Goal: Find specific fact: Find specific fact

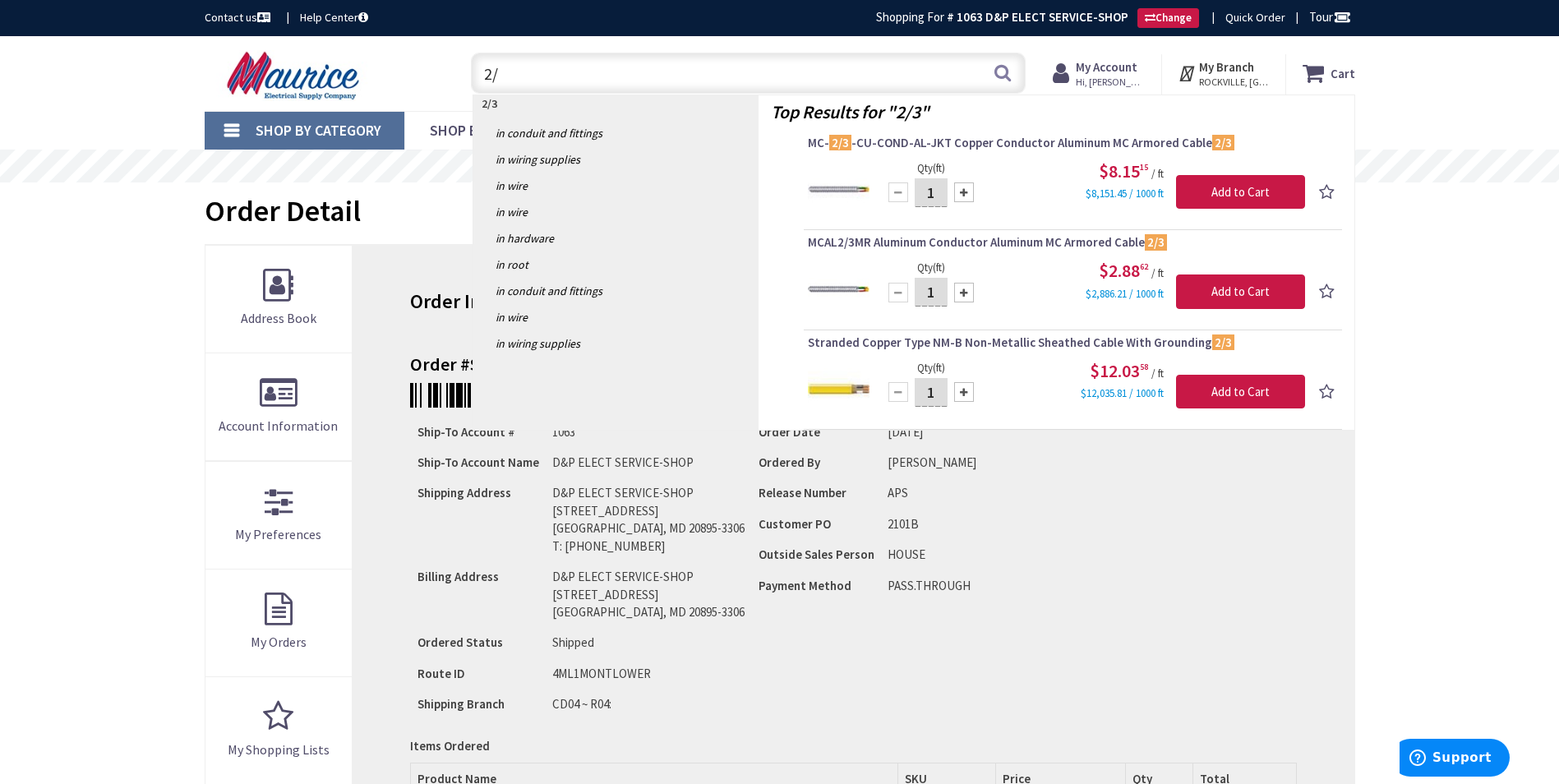
type input "2"
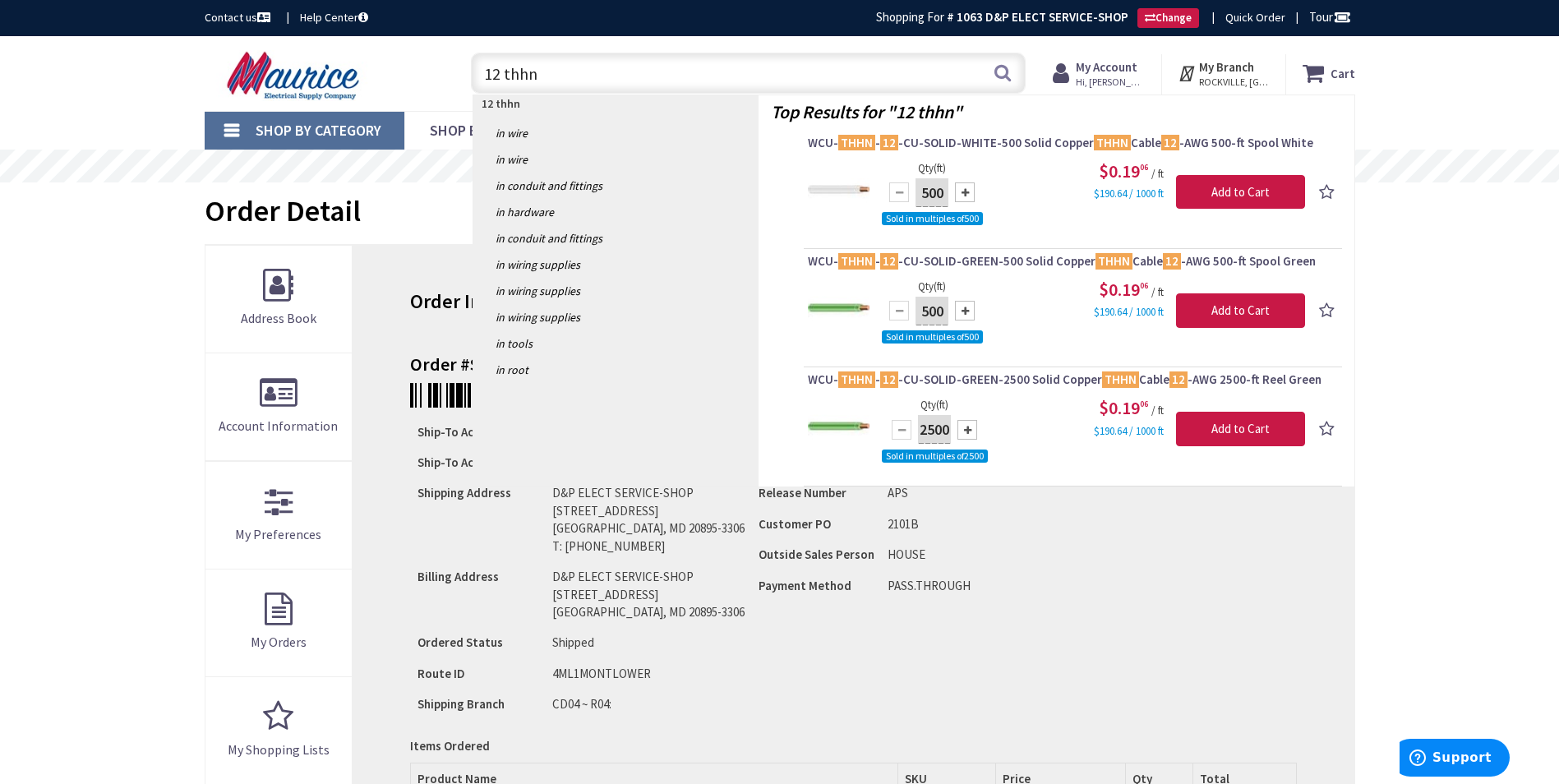
click at [499, 77] on input "12 thhn" at bounding box center [748, 73] width 555 height 41
type input "14 thhn"
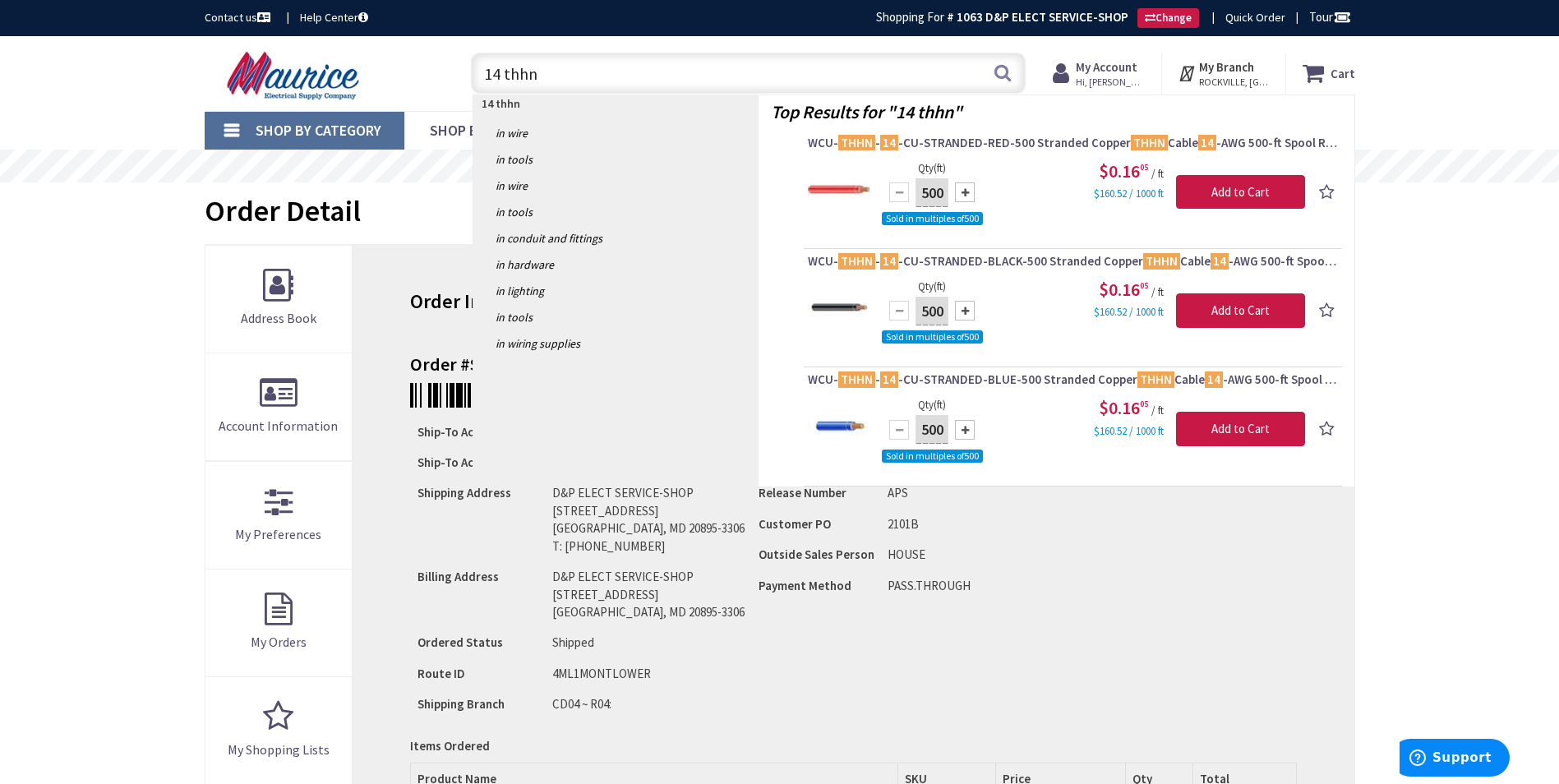
type input "14 thhn"
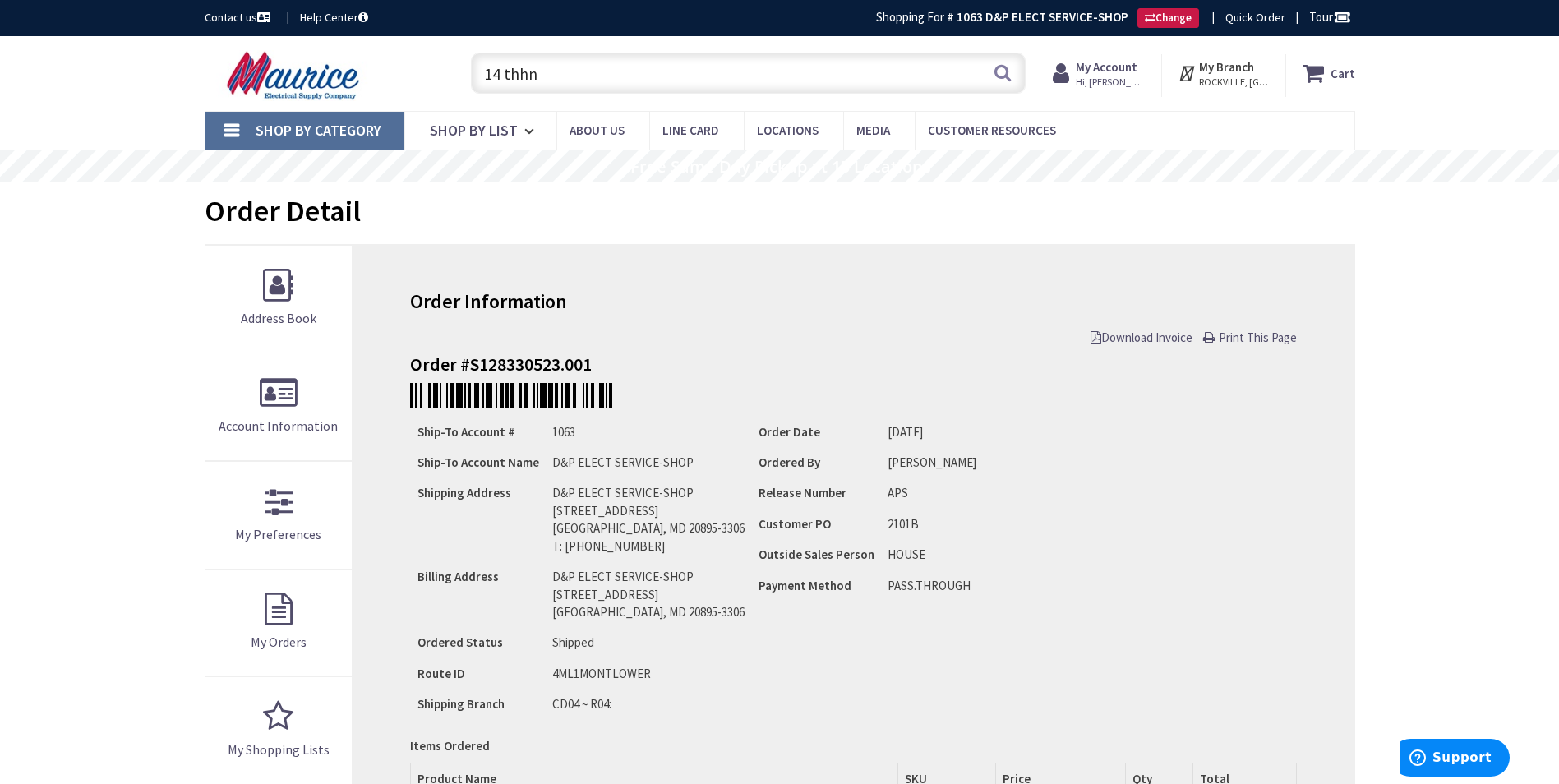
drag, startPoint x: 51, startPoint y: 271, endPoint x: 81, endPoint y: 251, distance: 36.1
